Goal: Task Accomplishment & Management: Complete application form

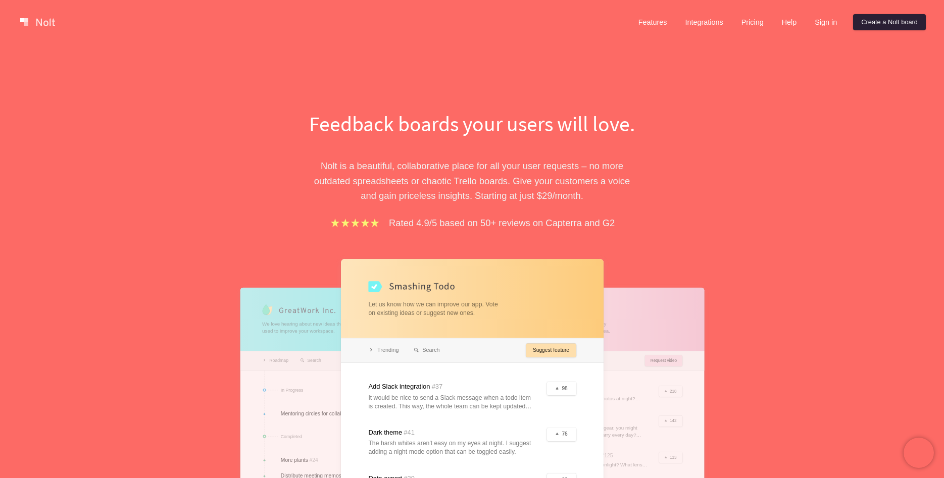
click at [898, 23] on link "Create a Nolt board" at bounding box center [889, 22] width 73 height 16
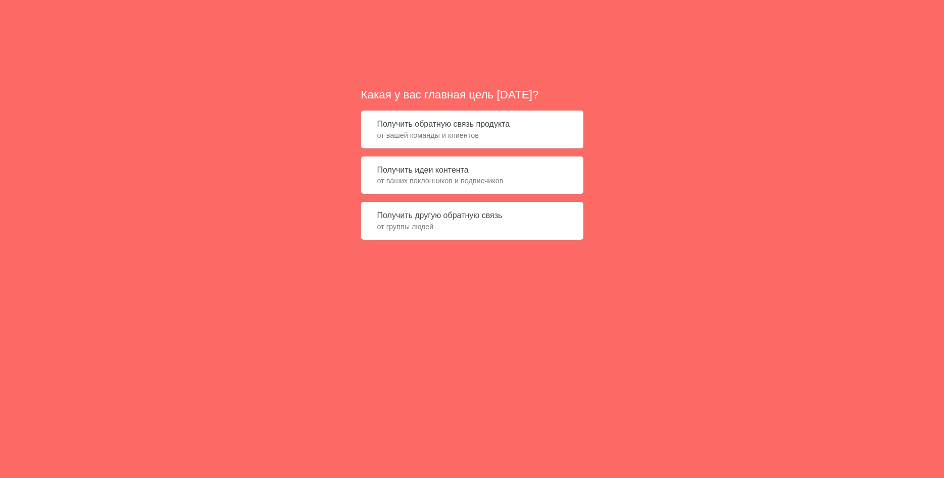
click at [433, 133] on span "от вашей команды и клиентов" at bounding box center [472, 135] width 190 height 10
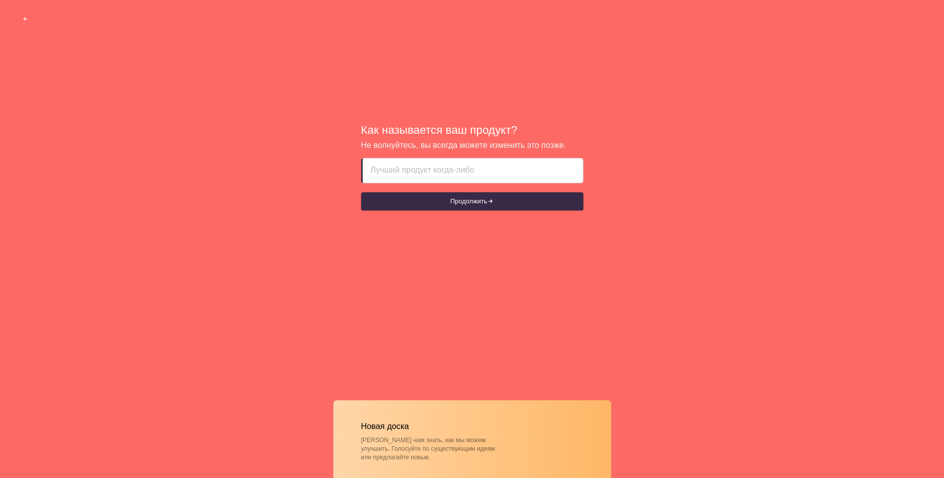
click at [407, 173] on input at bounding box center [473, 171] width 204 height 24
type input "№"
click at [472, 204] on button "Продолжить" at bounding box center [472, 202] width 222 height 18
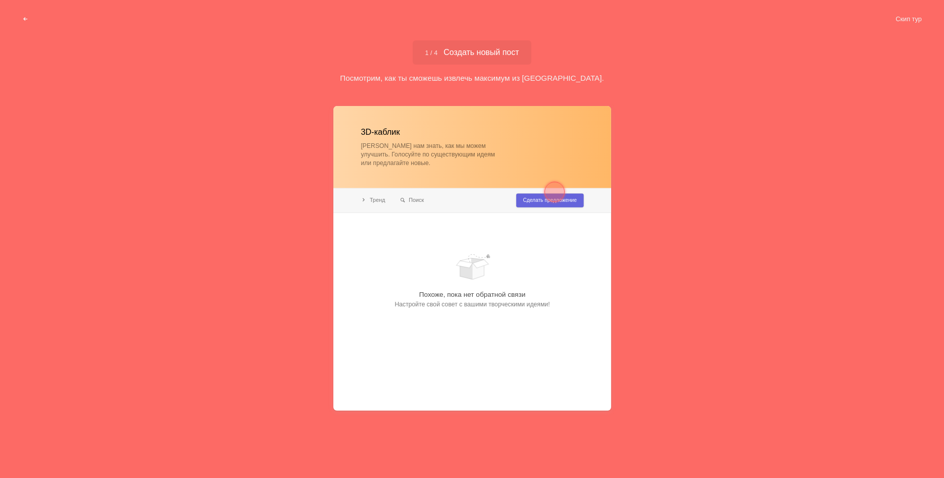
type input "3D столы"
click at [532, 204] on div at bounding box center [472, 258] width 278 height 305
click at [536, 202] on div at bounding box center [472, 258] width 278 height 305
click at [553, 198] on div at bounding box center [555, 192] width 20 height 20
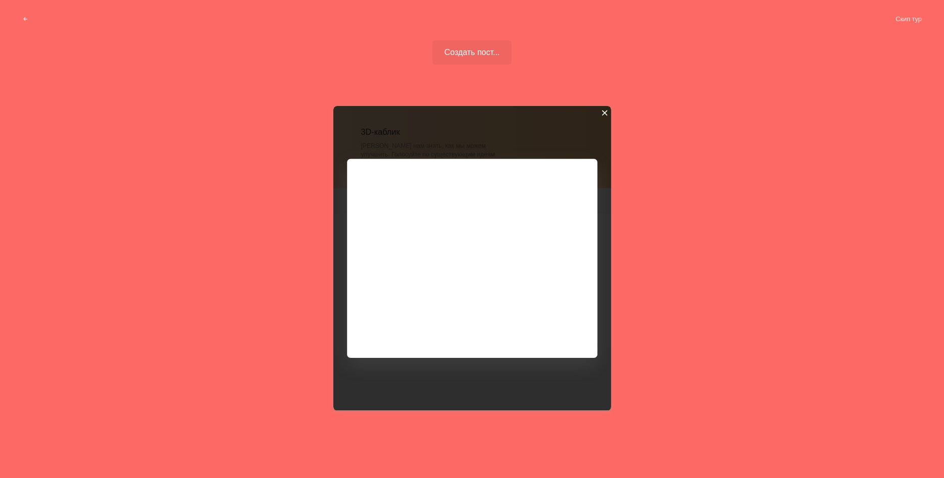
click at [605, 112] on div at bounding box center [604, 112] width 7 height 7
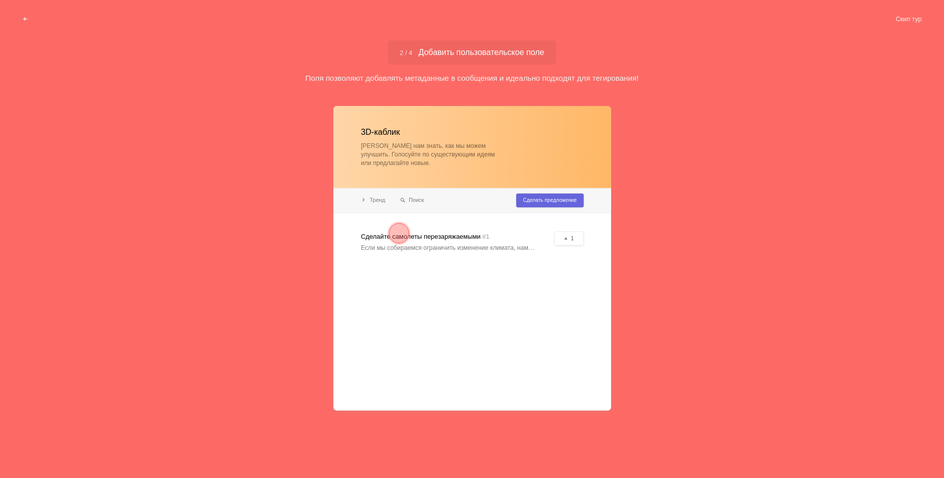
click at [461, 245] on div at bounding box center [472, 258] width 278 height 305
click at [542, 202] on div at bounding box center [472, 258] width 278 height 305
click at [378, 201] on div at bounding box center [472, 258] width 278 height 305
click at [390, 149] on div at bounding box center [472, 258] width 278 height 305
click at [394, 128] on div at bounding box center [472, 258] width 278 height 305
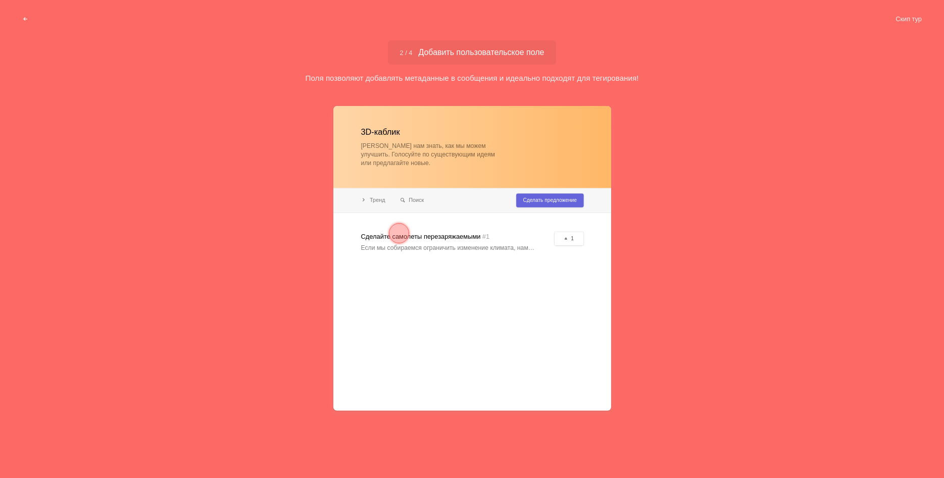
click at [555, 208] on div at bounding box center [472, 258] width 278 height 305
